Goal: Navigation & Orientation: Find specific page/section

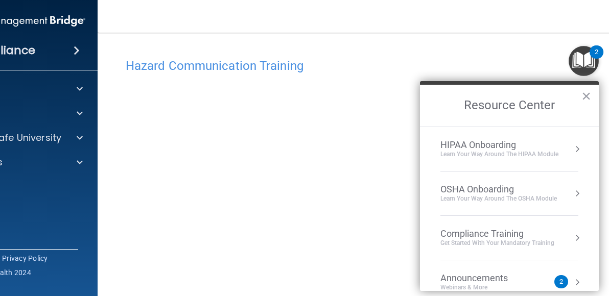
scroll to position [64, 0]
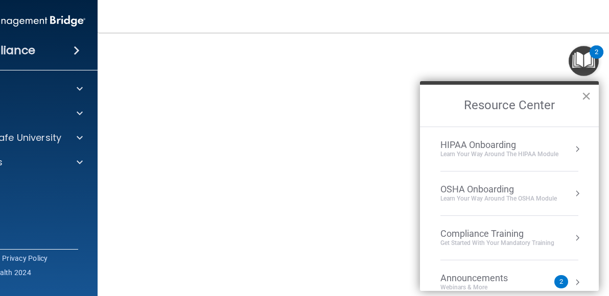
click at [587, 95] on button "×" at bounding box center [587, 96] width 10 height 16
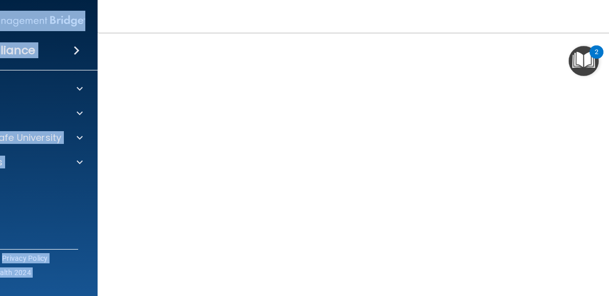
drag, startPoint x: 97, startPoint y: 51, endPoint x: 4, endPoint y: 33, distance: 95.2
click at [4, 33] on div "Compliance HIPAA Documents and Policies Report an Incident Business Associates …" at bounding box center [304, 148] width 609 height 296
drag, startPoint x: 4, startPoint y: 33, endPoint x: 220, endPoint y: 19, distance: 216.7
click at [220, 19] on nav "Toggle navigation [PERSON_NAME] [EMAIL_ADDRESS][DOMAIN_NAME] Manage My Enterpri…" at bounding box center [387, 16] width 578 height 33
click at [92, 4] on div "Compliance HIPAA Documents and Policies Report an Incident Business Associates …" at bounding box center [16, 148] width 164 height 296
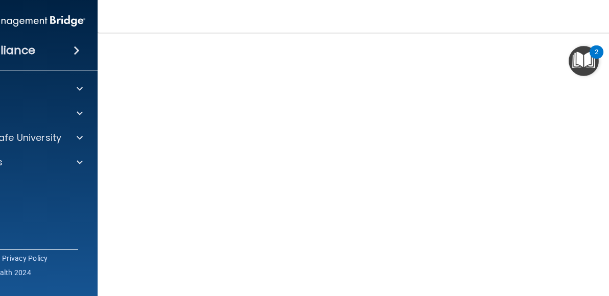
click at [90, 15] on div "Compliance HIPAA Documents and Policies Report an Incident Business Associates …" at bounding box center [16, 148] width 164 height 296
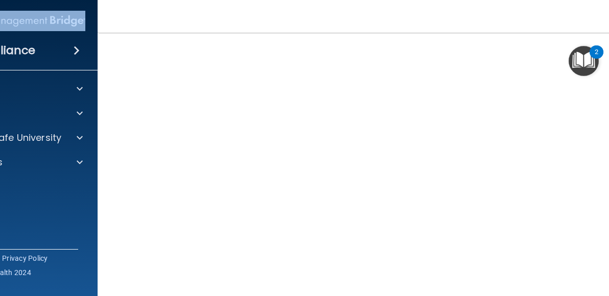
click at [90, 15] on div "Compliance HIPAA Documents and Policies Report an Incident Business Associates …" at bounding box center [16, 148] width 164 height 296
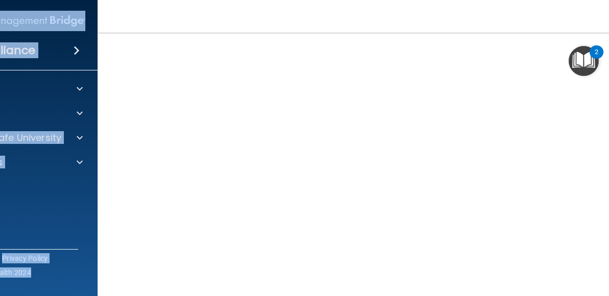
drag, startPoint x: 90, startPoint y: 15, endPoint x: 199, endPoint y: 13, distance: 108.9
click at [199, 13] on div "Compliance HIPAA Documents and Policies Report an Incident Business Associates …" at bounding box center [304, 148] width 609 height 296
click at [69, 15] on img at bounding box center [15, 21] width 139 height 20
click at [12, 51] on h4 "Compliance" at bounding box center [-1, 50] width 71 height 14
